Goal: Obtain resource: Obtain resource

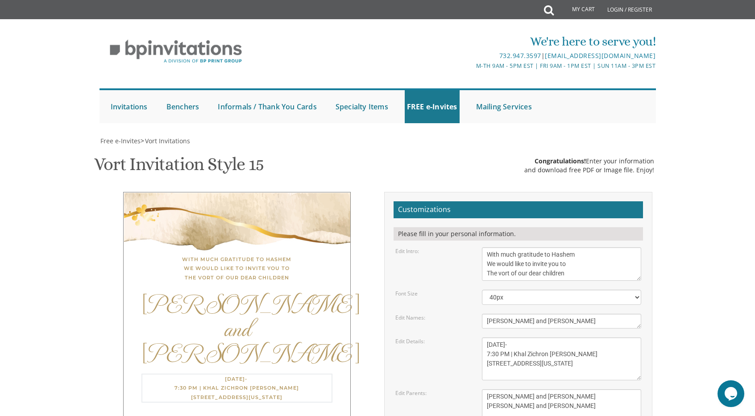
click at [300, 373] on div "Thursday, September 18- 7:30 PM | Khal Zichron Yaakov 175 Sunset Road Lakewood,…" at bounding box center [236, 387] width 191 height 29
click at [281, 373] on div "Thursday, September 18- 7:30 PM | Khal Zichron Yaakov 175 Sunset Road Lakewood,…" at bounding box center [236, 386] width 191 height 27
click at [558, 337] on textarea "Thursday, March 22nd 7:30 PM | Khal Zichron Yaakov 175 Sunset Road Lakewood, Ne…" at bounding box center [562, 358] width 160 height 43
click at [534, 314] on textarea "Shua and Aliza" at bounding box center [562, 321] width 160 height 15
click at [508, 314] on textarea "Shua and Aliza" at bounding box center [562, 321] width 160 height 15
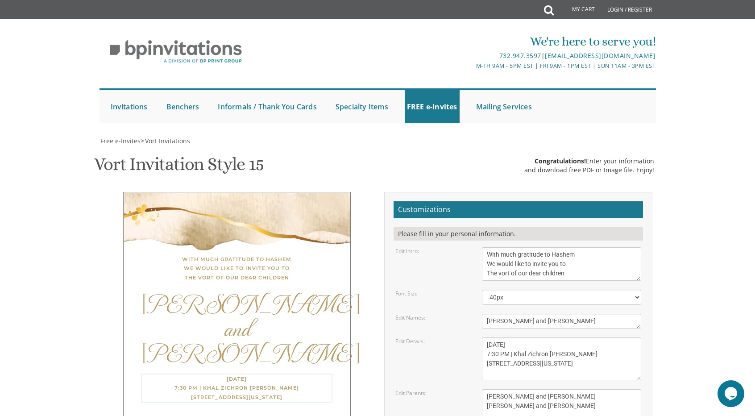
click at [516, 337] on textarea "Thursday, March 22nd 7:30 PM | Khal Zichron Yaakov 175 Sunset Road Lakewood, Ne…" at bounding box center [562, 358] width 160 height 43
drag, startPoint x: 571, startPoint y: 218, endPoint x: 513, endPoint y: 223, distance: 57.7
click at [513, 337] on textarea "Thursday, March 22nd 7:30 PM | Khal Zichron Yaakov 175 Sunset Road Lakewood, Ne…" at bounding box center [562, 358] width 160 height 43
drag, startPoint x: 541, startPoint y: 225, endPoint x: 480, endPoint y: 232, distance: 61.0
click at [480, 337] on div "Thursday, March 22nd 7:30 PM | Khal Zichron Yaakov 175 Sunset Road Lakewood, Ne…" at bounding box center [561, 358] width 173 height 43
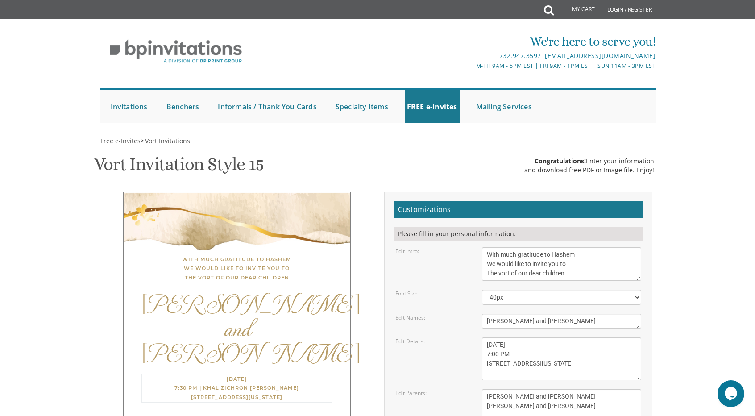
drag, startPoint x: 558, startPoint y: 240, endPoint x: 485, endPoint y: 241, distance: 73.6
click at [485, 337] on textarea "Thursday, March 22nd 7:30 PM | Khal Zichron Yaakov 175 Sunset Road Lakewood, Ne…" at bounding box center [562, 358] width 160 height 43
type textarea "Thursday, September 18 7:00 PM 980 NE 176 STREET Lakewood, New Jersey"
drag, startPoint x: 573, startPoint y: 261, endPoint x: 485, endPoint y: 266, distance: 87.6
click at [485, 389] on textarea "Gershon and Leah cohen Tzvi and Chaya Friedman" at bounding box center [562, 405] width 160 height 33
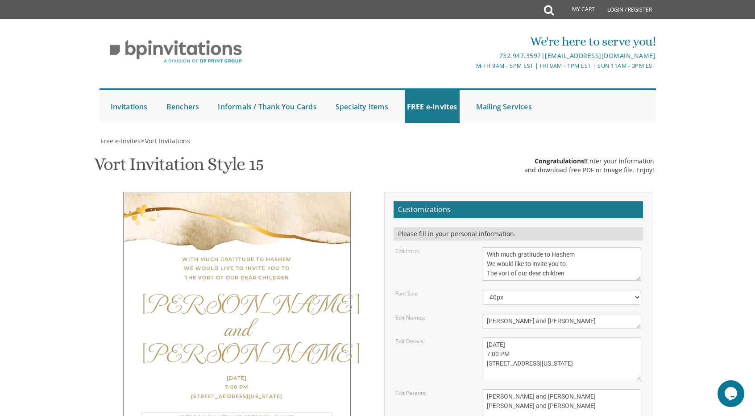
type textarea "[PERSON_NAME] and [PERSON_NAME] [PERSON_NAME] and [PERSON_NAME]"
type input "[EMAIL_ADDRESS][DOMAIN_NAME]"
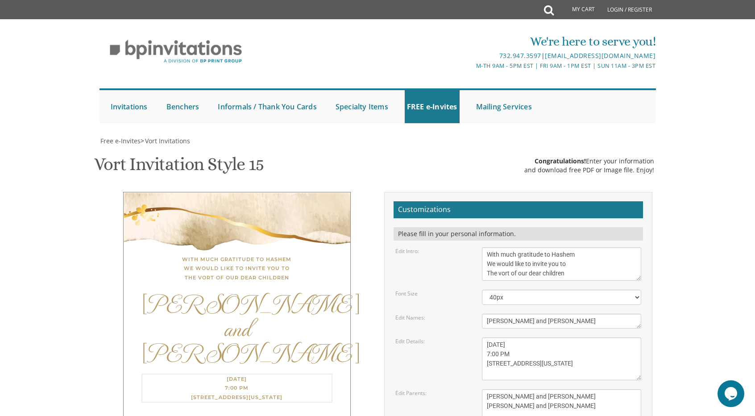
drag, startPoint x: 555, startPoint y: 236, endPoint x: 465, endPoint y: 236, distance: 89.7
click at [467, 337] on div "Edit Details: Thursday, March 22nd 7:30 PM | Khal Zichron Yaakov 175 Sunset Roa…" at bounding box center [519, 358] width 260 height 43
type textarea "Thursday, September 18 7:00 PM 980 NE 176 STREET North Miami Beach"
click at [532, 314] on textarea "Shua and Aliza" at bounding box center [562, 321] width 160 height 15
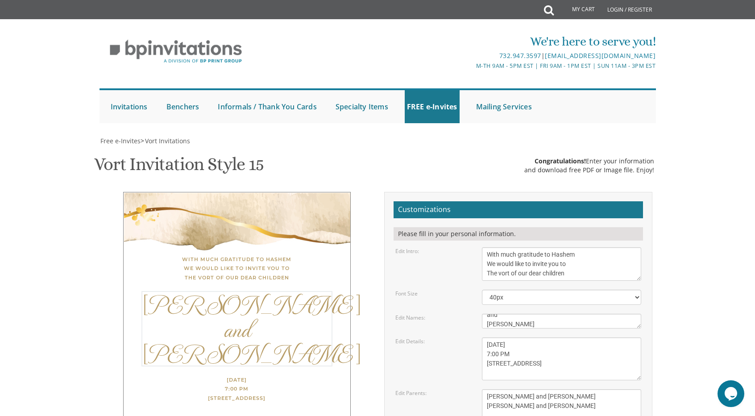
click at [515, 314] on textarea "Shua and Aliza" at bounding box center [562, 321] width 160 height 15
click at [487, 314] on textarea "Shua and Aliza" at bounding box center [562, 321] width 160 height 15
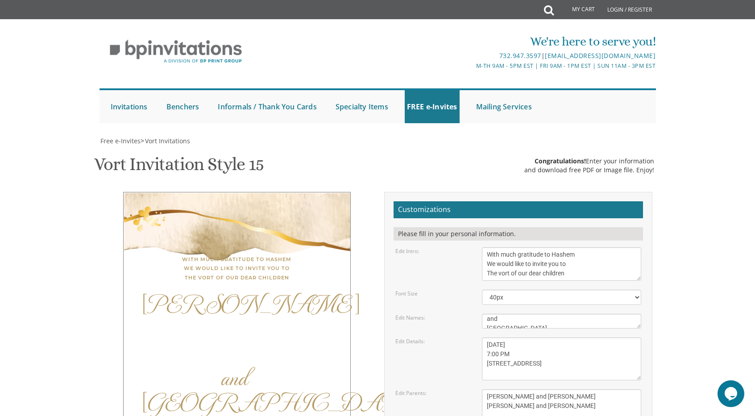
click at [521, 337] on textarea "Thursday, March 22nd 7:30 PM | Khal Zichron Yaakov 175 Sunset Road Lakewood, Ne…" at bounding box center [562, 358] width 160 height 43
click at [485, 314] on textarea "Shua and Aliza" at bounding box center [562, 321] width 160 height 15
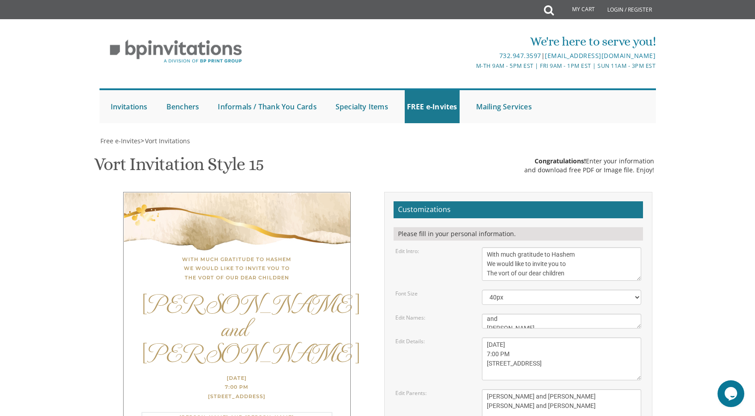
click at [510, 389] on textarea "Gershon and Leah cohen Tzvi and Chaya Friedman" at bounding box center [562, 405] width 160 height 33
click at [487, 314] on textarea "Shua and Aliza" at bounding box center [562, 321] width 160 height 15
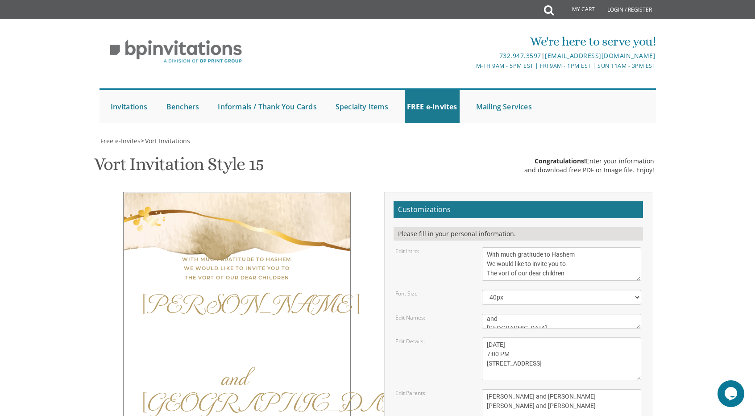
click at [572, 337] on textarea "Thursday, March 22nd 7:30 PM | Khal Zichron Yaakov 175 Sunset Road Lakewood, Ne…" at bounding box center [562, 358] width 160 height 43
click at [488, 314] on textarea "Shua and Aliza" at bounding box center [562, 321] width 160 height 15
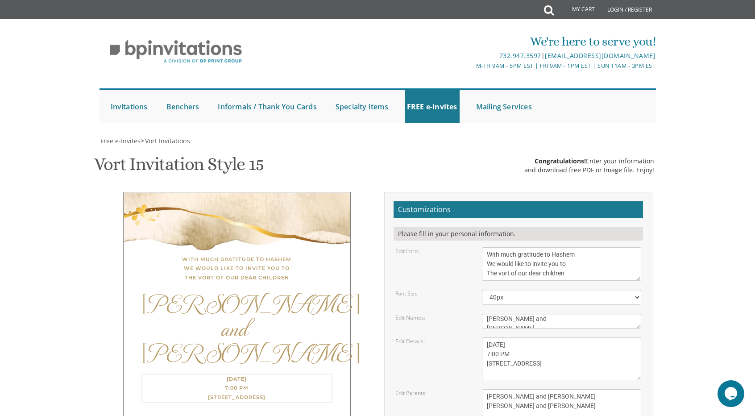
click at [555, 337] on textarea "Thursday, March 22nd 7:30 PM | Khal Zichron Yaakov 175 Sunset Road Lakewood, Ne…" at bounding box center [562, 358] width 160 height 43
drag, startPoint x: 544, startPoint y: 227, endPoint x: 534, endPoint y: 229, distance: 10.9
click at [534, 314] on textarea "Shua and Aliza" at bounding box center [562, 321] width 160 height 15
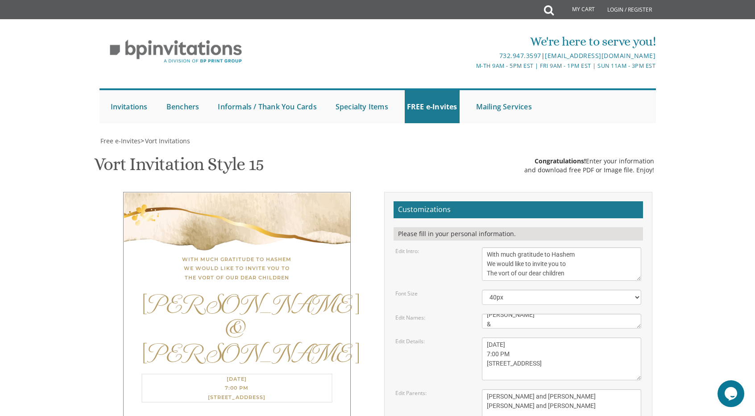
click at [539, 337] on textarea "Thursday, March 22nd 7:30 PM | Khal Zichron Yaakov 175 Sunset Road Lakewood, Ne…" at bounding box center [562, 358] width 160 height 43
click at [204, 291] on div "Chaim Yehoshua & Ahuva" at bounding box center [236, 328] width 191 height 74
click at [502, 314] on textarea "Shua and Aliza" at bounding box center [562, 321] width 160 height 15
drag, startPoint x: 573, startPoint y: 232, endPoint x: 473, endPoint y: 232, distance: 99.9
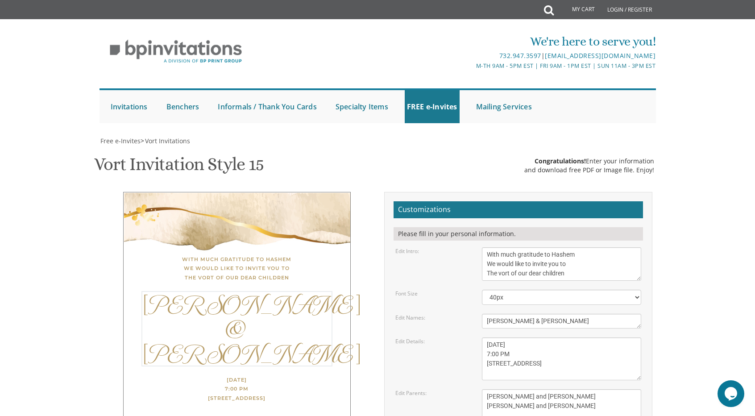
click at [473, 314] on div "Edit Names: Shua and Aliza" at bounding box center [519, 321] width 260 height 15
type textarea "Chaim Yehoshua & Ahuva"
click at [639, 290] on select "40px 50px 60px" at bounding box center [562, 297] width 160 height 15
click at [482, 290] on select "40px 50px 60px" at bounding box center [562, 297] width 160 height 15
click at [548, 337] on textarea "Thursday, March 22nd 7:30 PM | Khal Zichron Yaakov 175 Sunset Road Lakewood, Ne…" at bounding box center [562, 358] width 160 height 43
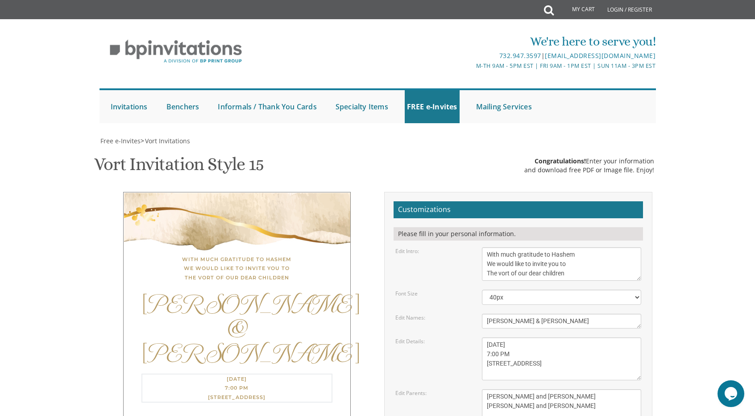
click at [576, 337] on textarea "Thursday, March 22nd 7:30 PM | Khal Zichron Yaakov 175 Sunset Road Lakewood, Ne…" at bounding box center [562, 358] width 160 height 43
drag, startPoint x: 575, startPoint y: 256, endPoint x: 480, endPoint y: 256, distance: 94.6
click at [480, 337] on div "Thursday, March 22nd 7:30 PM | Khal Zichron Yaakov 175 Sunset Road Lakewood, Ne…" at bounding box center [561, 358] width 173 height 43
click at [634, 290] on select "40px 50px 60px" at bounding box center [562, 297] width 160 height 15
click at [482, 290] on select "40px 50px 60px" at bounding box center [562, 297] width 160 height 15
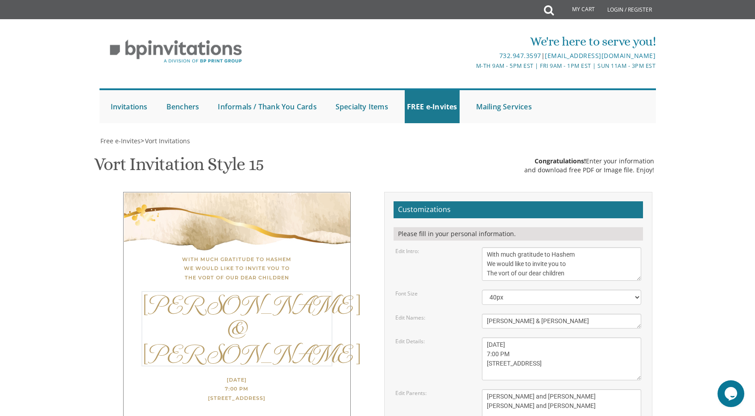
drag, startPoint x: 596, startPoint y: 233, endPoint x: 478, endPoint y: 239, distance: 117.9
click at [478, 239] on form "Customizations Please fill in your personal information. Edit Intro: With much …" at bounding box center [518, 351] width 249 height 300
click at [632, 290] on select "40px 50px 60px" at bounding box center [562, 297] width 160 height 15
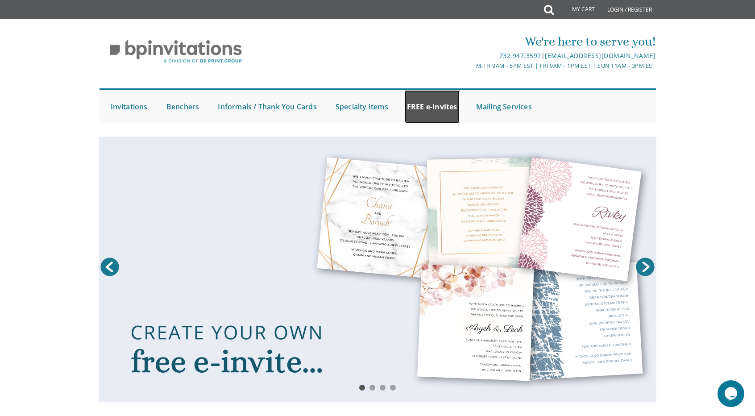
click at [447, 107] on link "FREE e-Invites" at bounding box center [432, 106] width 55 height 33
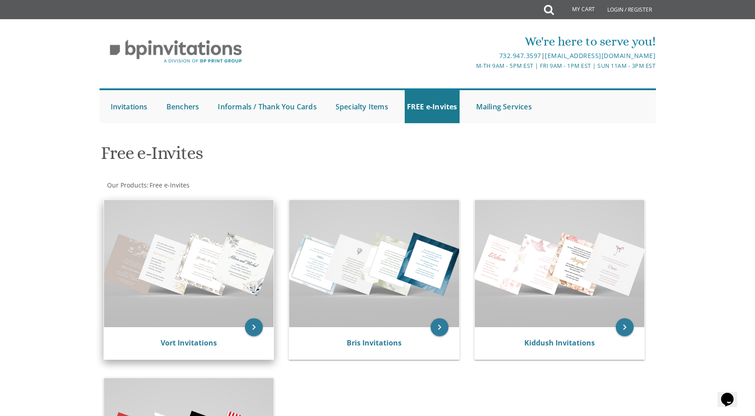
click at [184, 274] on img at bounding box center [189, 263] width 170 height 127
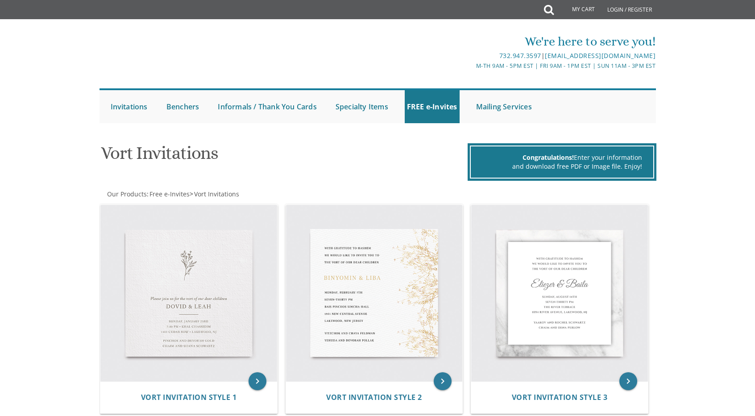
click at [257, 321] on img at bounding box center [188, 293] width 177 height 177
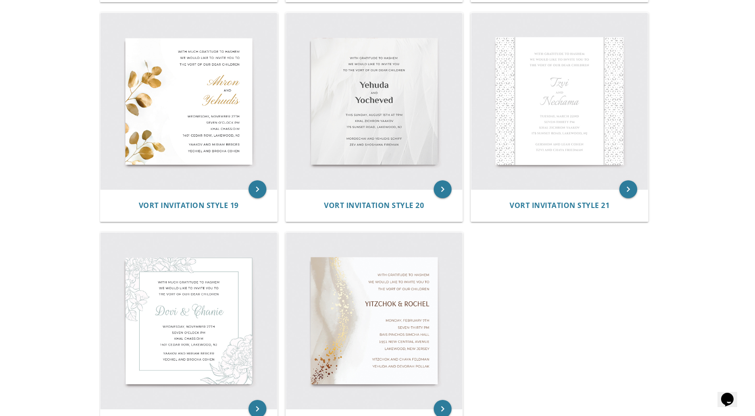
scroll to position [1588, 0]
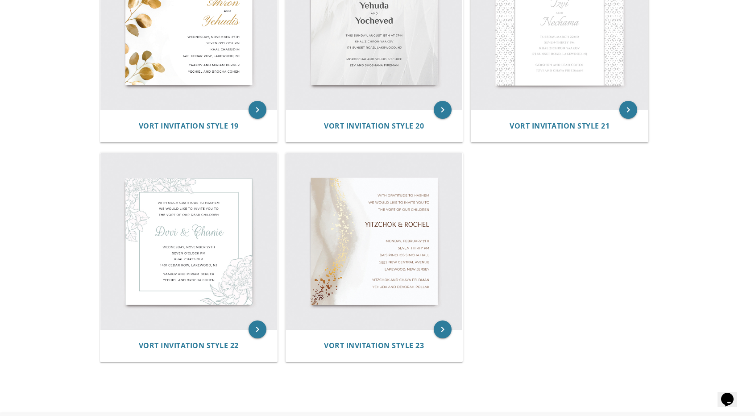
drag, startPoint x: 426, startPoint y: 131, endPoint x: 521, endPoint y: 215, distance: 127.1
drag, startPoint x: 521, startPoint y: 215, endPoint x: 512, endPoint y: 309, distance: 95.0
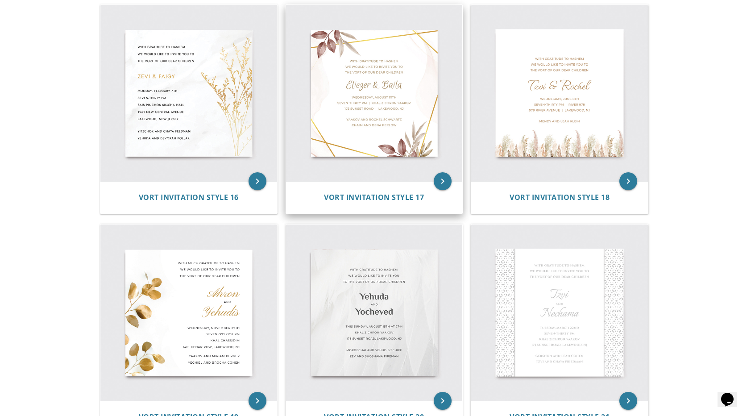
scroll to position [1410, 0]
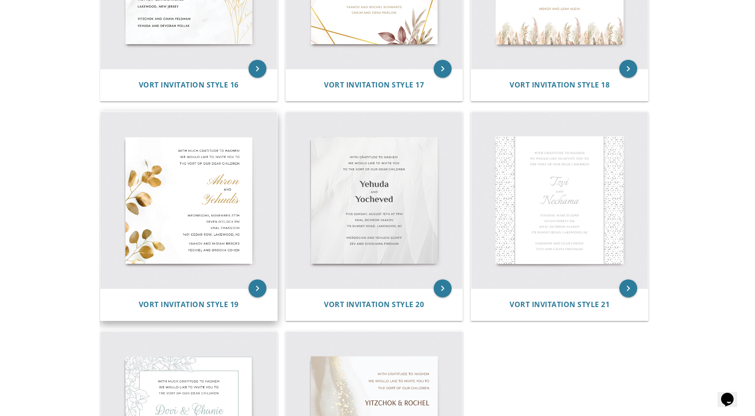
click at [204, 195] on img at bounding box center [188, 200] width 177 height 177
click at [253, 287] on icon "keyboard_arrow_right" at bounding box center [258, 288] width 18 height 18
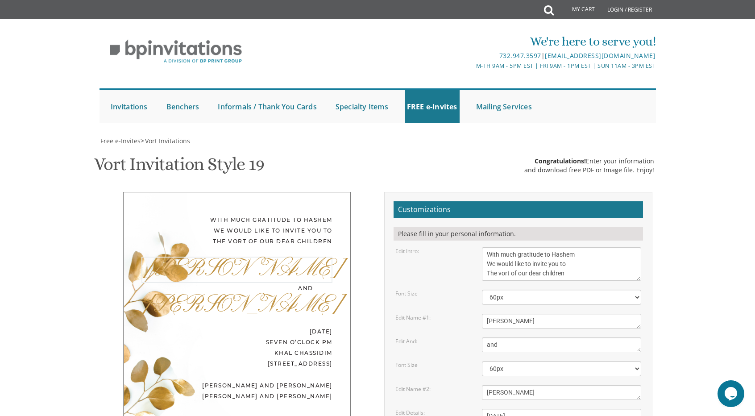
drag, startPoint x: 526, startPoint y: 316, endPoint x: 481, endPoint y: 319, distance: 45.2
click at [481, 319] on div "[PERSON_NAME]" at bounding box center [561, 321] width 173 height 15
click at [528, 339] on textarea "and" at bounding box center [562, 344] width 160 height 15
click at [513, 319] on textarea "[PERSON_NAME]" at bounding box center [562, 321] width 160 height 15
click at [489, 323] on textarea "[PERSON_NAME]" at bounding box center [562, 321] width 160 height 15
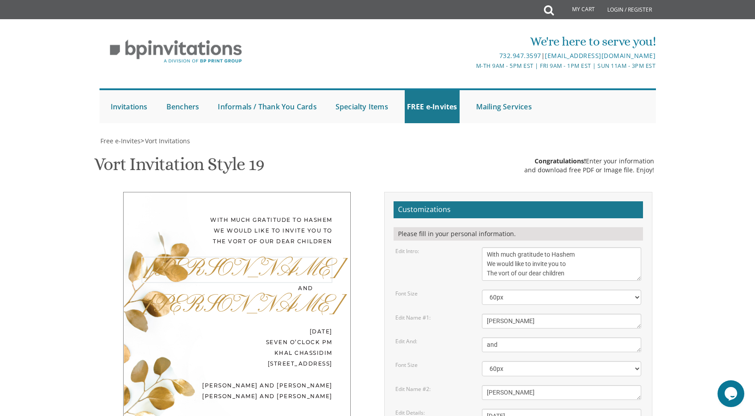
click at [484, 322] on textarea "[PERSON_NAME]" at bounding box center [562, 321] width 160 height 15
click at [515, 347] on textarea "and" at bounding box center [562, 344] width 160 height 15
click at [499, 322] on textarea "[PERSON_NAME]" at bounding box center [562, 321] width 160 height 15
click at [491, 323] on textarea "[PERSON_NAME]" at bounding box center [562, 321] width 160 height 15
click at [526, 346] on textarea "and" at bounding box center [562, 344] width 160 height 15
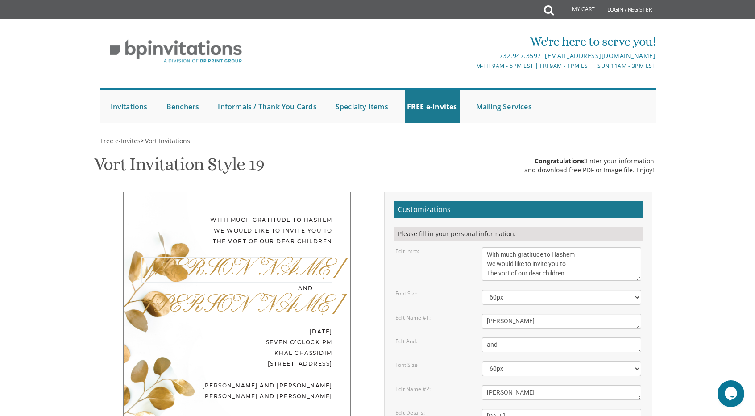
click at [495, 321] on textarea "[PERSON_NAME]" at bounding box center [562, 321] width 160 height 15
click at [493, 323] on textarea "[PERSON_NAME]" at bounding box center [562, 321] width 160 height 15
drag, startPoint x: 535, startPoint y: 325, endPoint x: 494, endPoint y: 300, distance: 47.7
click at [474, 320] on div "Edit Name #1: [GEOGRAPHIC_DATA]" at bounding box center [519, 321] width 260 height 15
type textarea "[PERSON_NAME]"
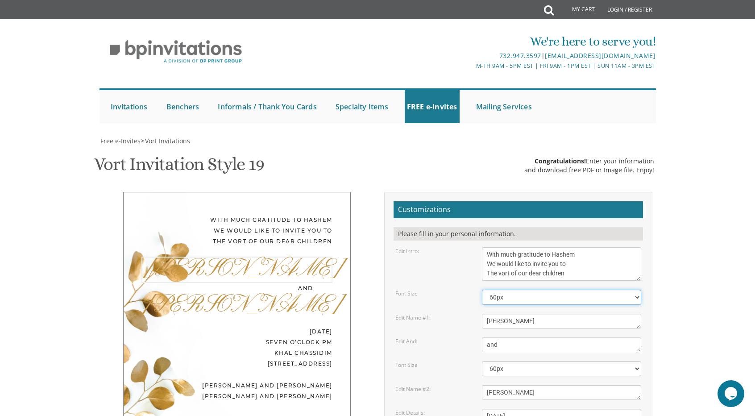
click at [496, 300] on select "40px 50px 60px 70px 80px" at bounding box center [562, 297] width 160 height 15
click at [482, 290] on select "40px 50px 60px 70px 80px" at bounding box center [562, 297] width 160 height 15
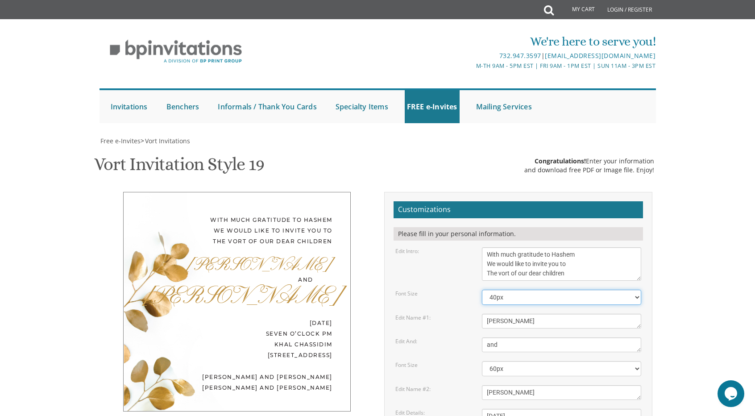
click at [525, 302] on select "40px 50px 60px 70px 80px" at bounding box center [562, 297] width 160 height 15
select select "50px"
click at [482, 290] on select "40px 50px 60px 70px 80px" at bounding box center [562, 297] width 160 height 15
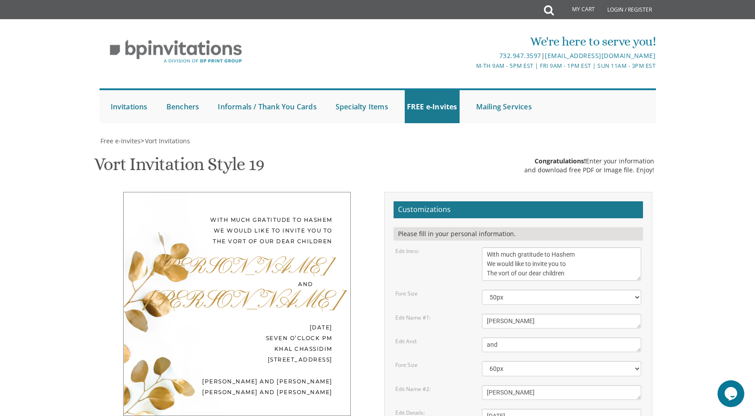
click at [313, 305] on div "[PERSON_NAME]" at bounding box center [236, 302] width 191 height 25
click at [510, 361] on select "40px 50px 60px 70px 80px" at bounding box center [562, 368] width 160 height 15
click at [463, 361] on div "Font Size" at bounding box center [432, 365] width 87 height 8
drag, startPoint x: 513, startPoint y: 303, endPoint x: 473, endPoint y: 305, distance: 39.7
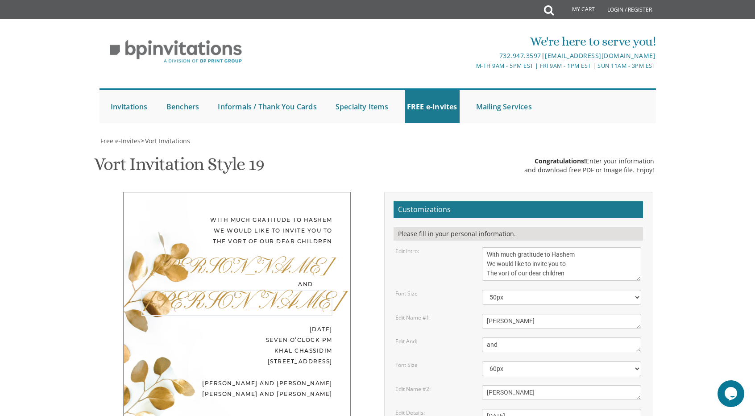
click at [473, 385] on div "Edit Name #2: [PERSON_NAME]" at bounding box center [519, 392] width 260 height 15
click at [510, 361] on select "40px 50px 60px 70px 80px" at bounding box center [562, 368] width 160 height 15
select select "50px"
click at [482, 361] on select "40px 50px 60px 70px 80px" at bounding box center [562, 368] width 160 height 15
click at [316, 374] on div "[PERSON_NAME] and [PERSON_NAME] [PERSON_NAME] and [PERSON_NAME]" at bounding box center [236, 384] width 191 height 21
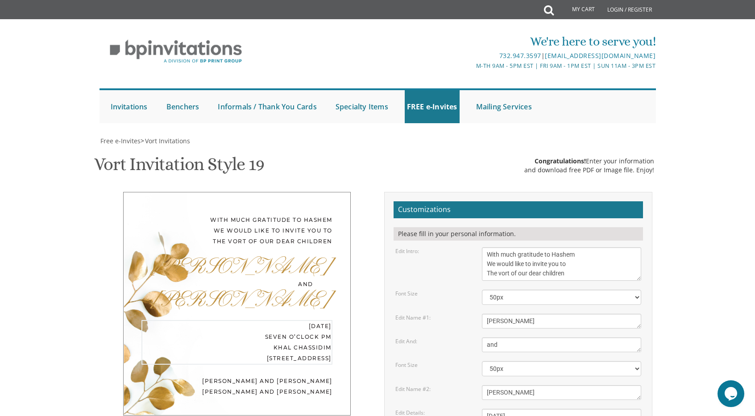
drag, startPoint x: 567, startPoint y: 322, endPoint x: 477, endPoint y: 323, distance: 90.1
drag, startPoint x: 529, startPoint y: 343, endPoint x: 486, endPoint y: 347, distance: 43.0
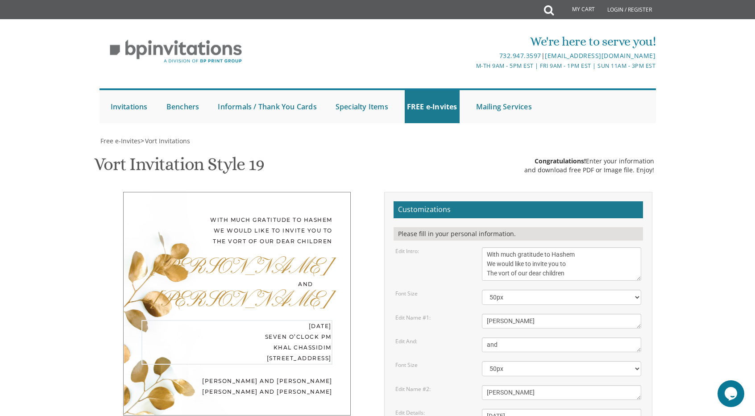
type textarea "[DATE] seven o’clock pm [STREET_ADDRESS]"
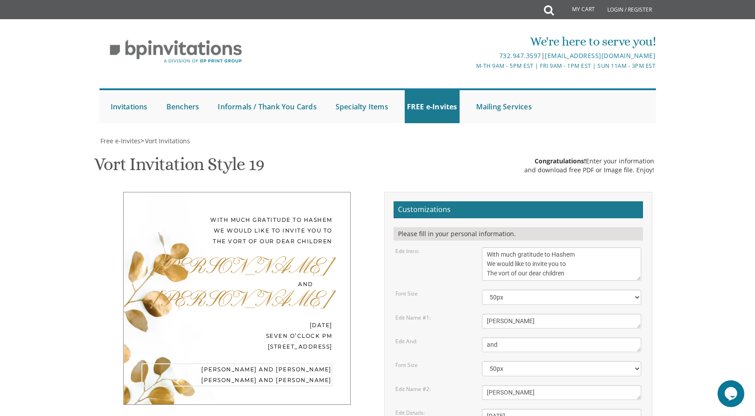
drag, startPoint x: 562, startPoint y: 377, endPoint x: 475, endPoint y: 374, distance: 87.0
type textarea "[PERSON_NAME] and [PERSON_NAME] [PERSON_NAME] and [PERSON_NAME]"
click at [557, 337] on textarea "and" at bounding box center [562, 344] width 160 height 15
click at [273, 363] on div "[PERSON_NAME] and [PERSON_NAME] [PERSON_NAME] and [PERSON_NAME]" at bounding box center [236, 373] width 191 height 21
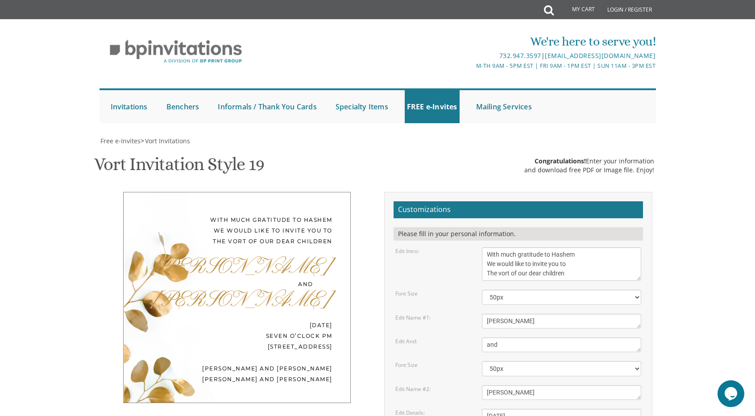
click at [294, 335] on div "With much gratitude to Hashem We would like to invite you to The vort of our de…" at bounding box center [377, 385] width 563 height 387
drag, startPoint x: 515, startPoint y: 304, endPoint x: 430, endPoint y: 293, distance: 85.5
click at [430, 293] on form "Customizations Please fill in your personal information. Edit Intro: With much …" at bounding box center [518, 382] width 249 height 362
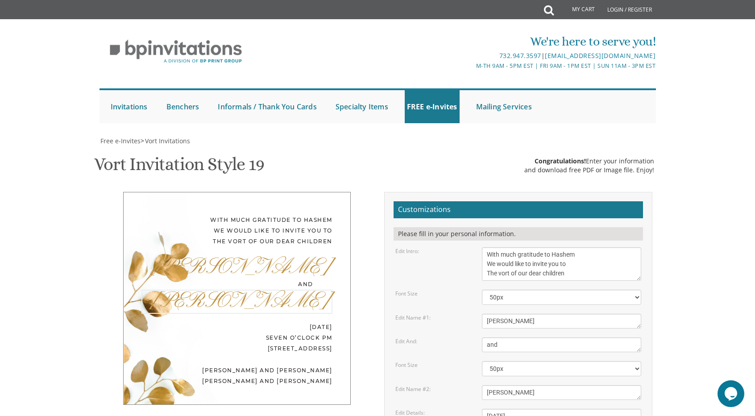
type textarea "[PERSON_NAME]"
click at [597, 337] on textarea "and" at bounding box center [562, 344] width 160 height 15
click at [239, 339] on div "With much gratitude to Hashem We would like to invite you to The vort of our de…" at bounding box center [377, 385] width 563 height 387
click at [701, 299] on body "My Cart Total: View Cart Item(s) Submit My Cart Total: View Cart Item(s) Login …" at bounding box center [377, 408] width 755 height 816
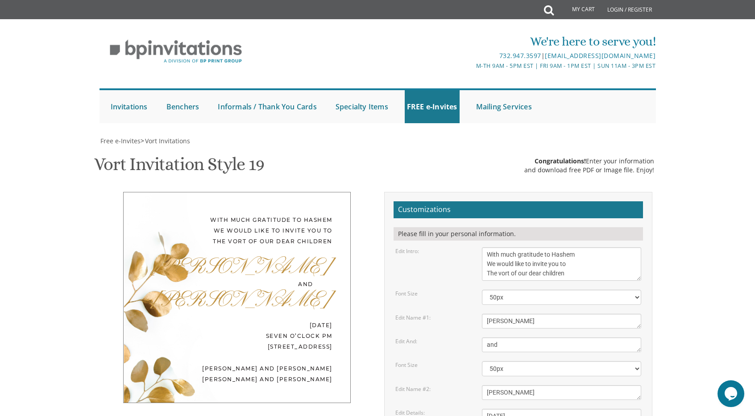
drag, startPoint x: 479, startPoint y: 280, endPoint x: 482, endPoint y: 324, distance: 44.7
click at [482, 324] on div "Free e-Invites > Vort Invitations Vort Invitation Style 19 SKU: vort19 Congratu…" at bounding box center [377, 388] width 556 height 502
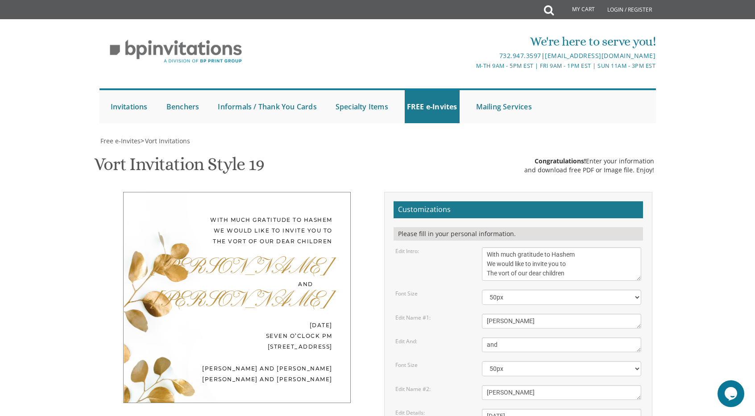
type input "[EMAIL_ADDRESS][DOMAIN_NAME]"
